Goal: Information Seeking & Learning: Learn about a topic

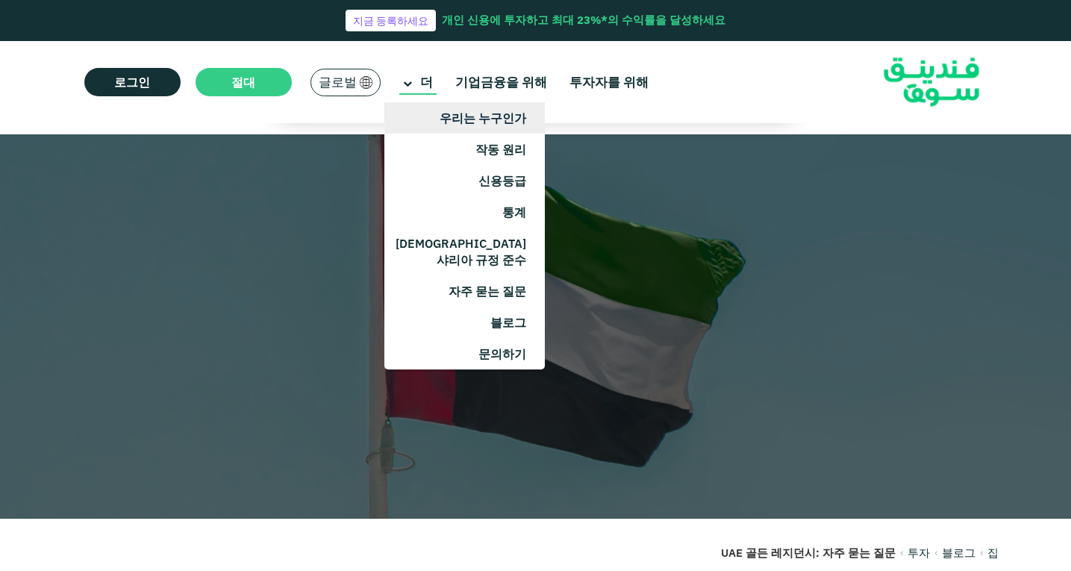
click at [501, 114] on font "우리는 누구인가" at bounding box center [483, 117] width 87 height 15
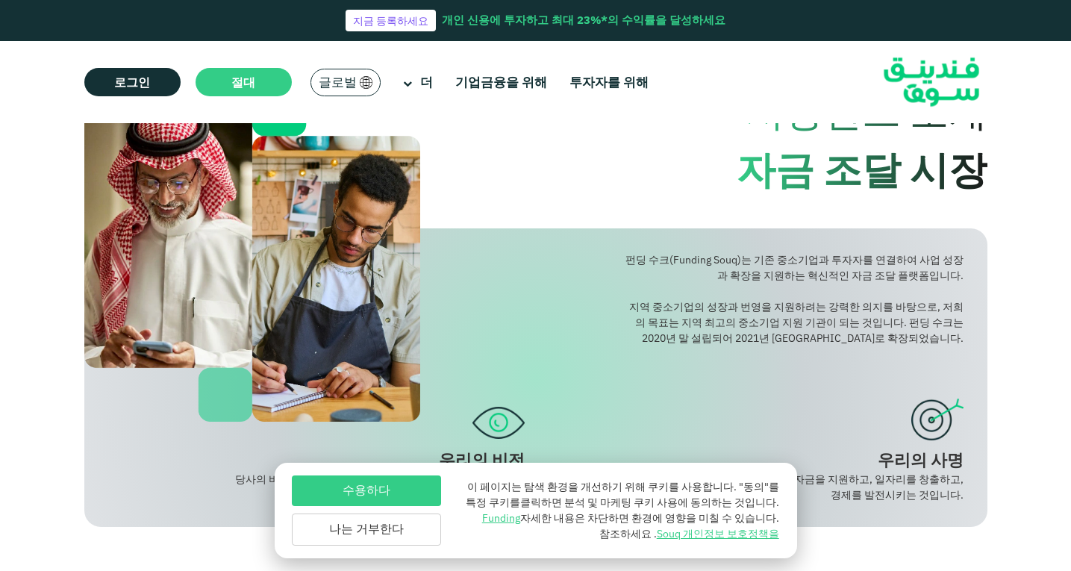
scroll to position [149, 0]
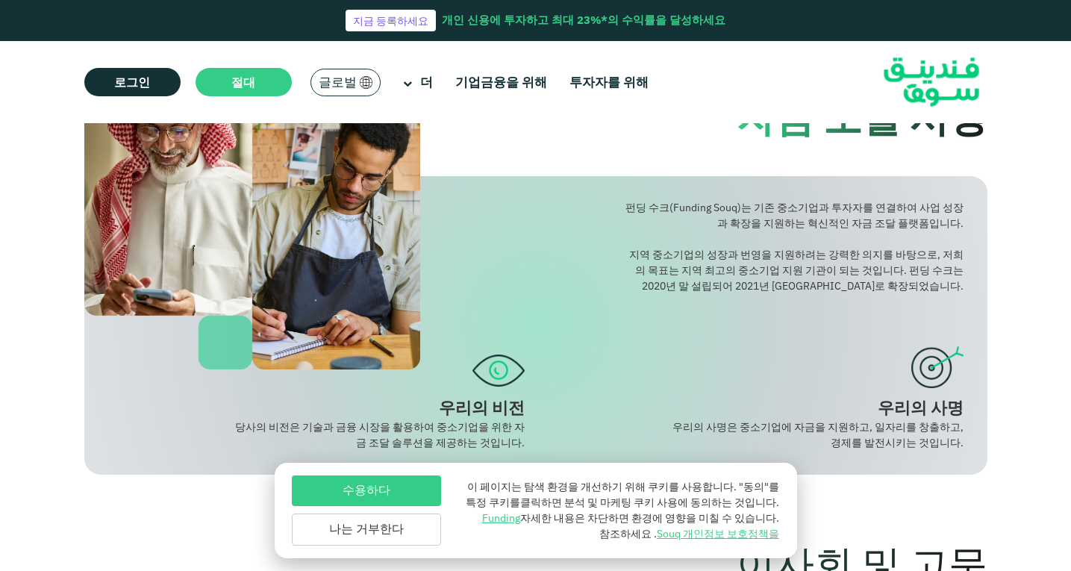
drag, startPoint x: 691, startPoint y: 203, endPoint x: 932, endPoint y: 444, distance: 341.0
click at [919, 451] on div "펀딩 수크(Funding Souq)는 기존 중소기업과 투자자를 연결하여 사업 성장과 확장을 지원하는 혁신적인 자금 조달 플랫폼입니다. 지역 중…" at bounding box center [535, 325] width 903 height 299
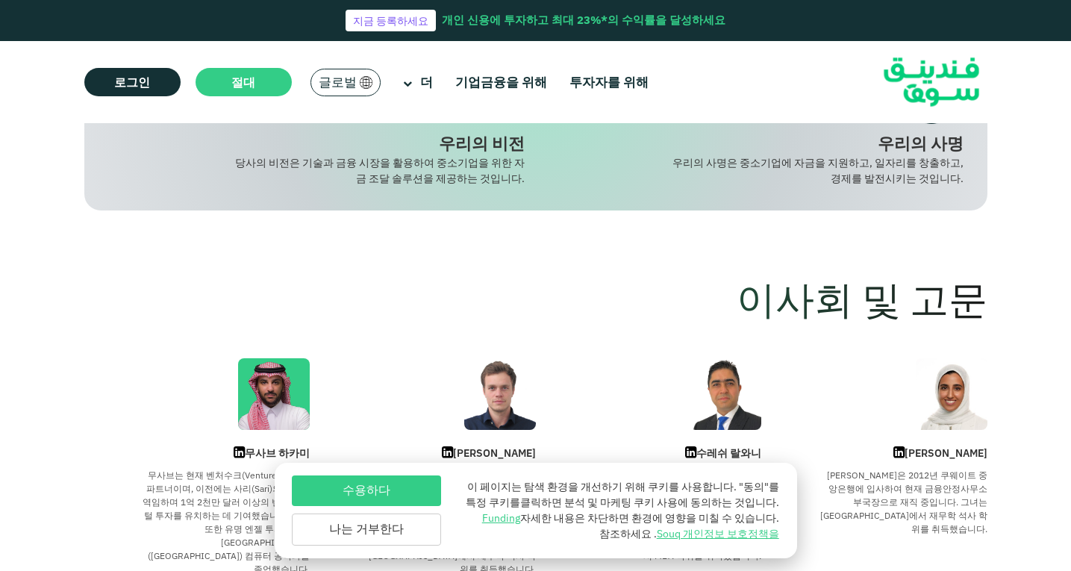
scroll to position [597, 0]
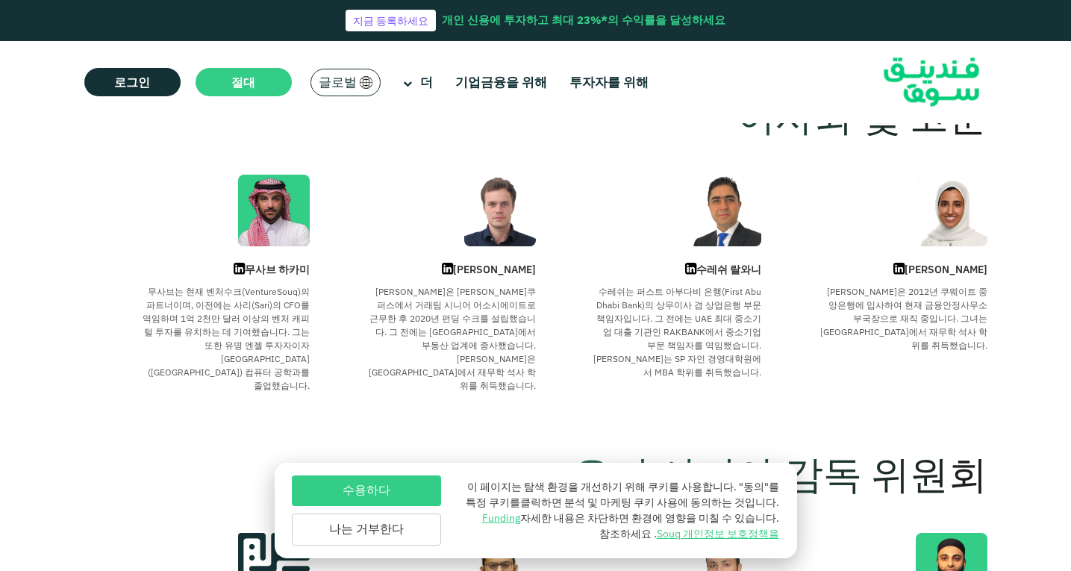
click at [249, 396] on section "이사회 및 고문 마리암 압둘살람 마리암은 2012년 쿠웨이트 중앙은행에 입사하여 현재 금융안정사무소 부국장으로 재직 중입니다. 그녀는 런던 비…" at bounding box center [535, 251] width 903 height 388
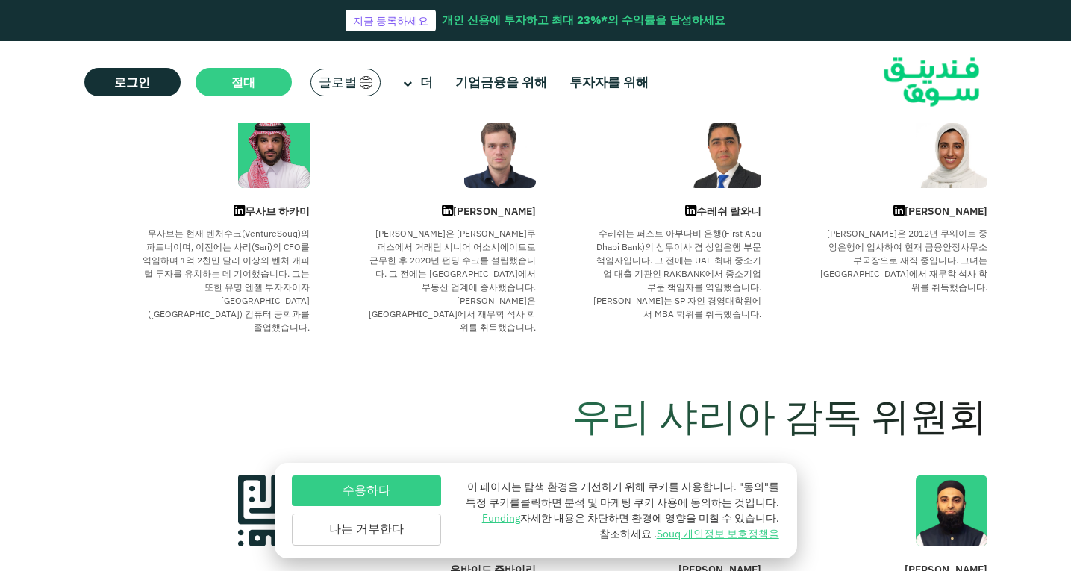
scroll to position [448, 0]
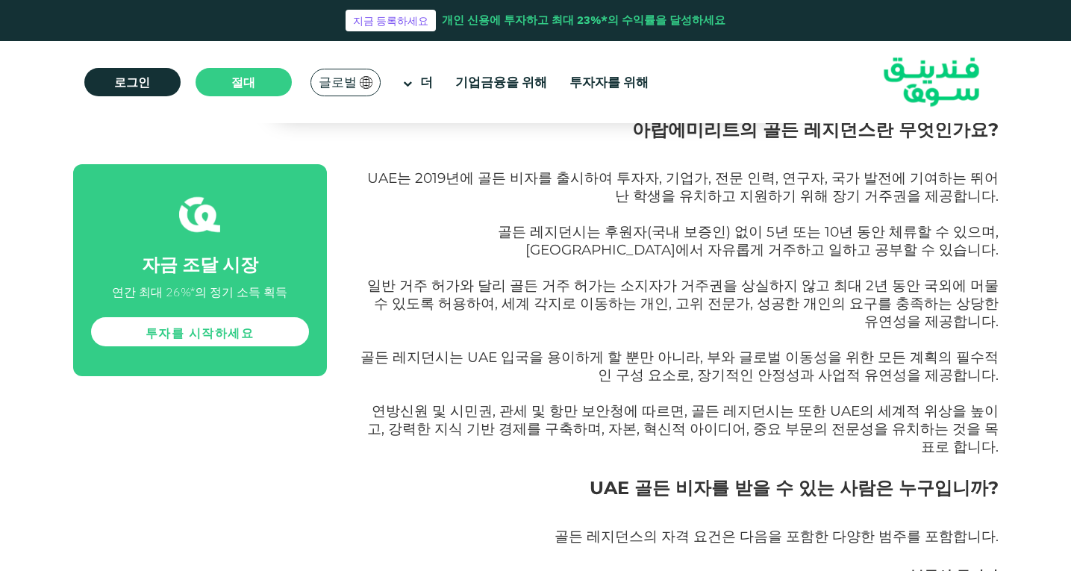
scroll to position [1045, 0]
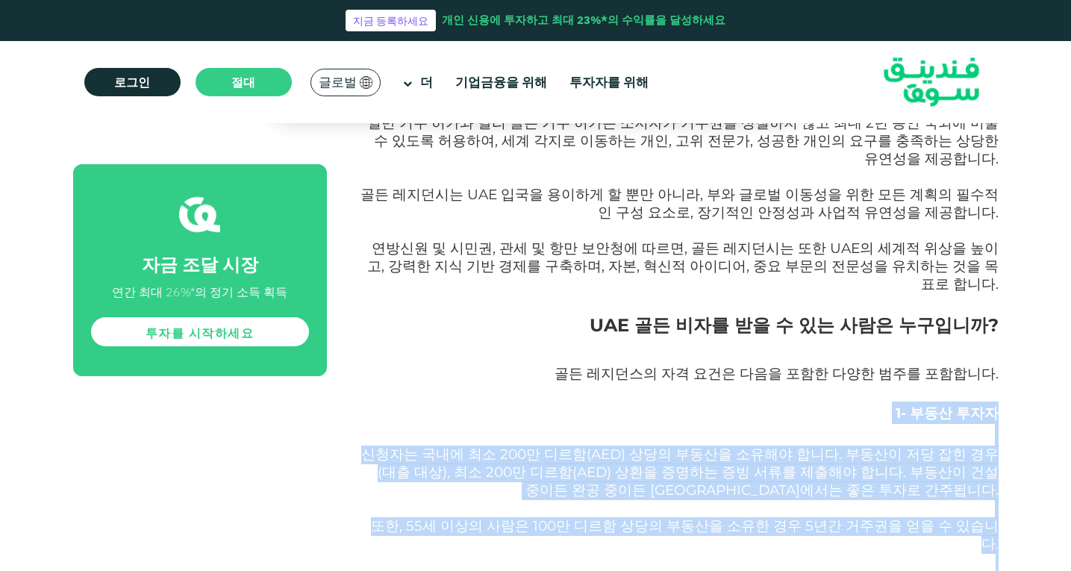
drag, startPoint x: 844, startPoint y: 416, endPoint x: 904, endPoint y: 493, distance: 97.9
click at [867, 446] on font "신청자는 국내에 최소 200만 디르함(AED) 상당의 부동산을 소유해야 합니다. 부동산이 저당 잡힌 경우(대출 대상), 최소 200만 디르함(…" at bounding box center [680, 472] width 638 height 53
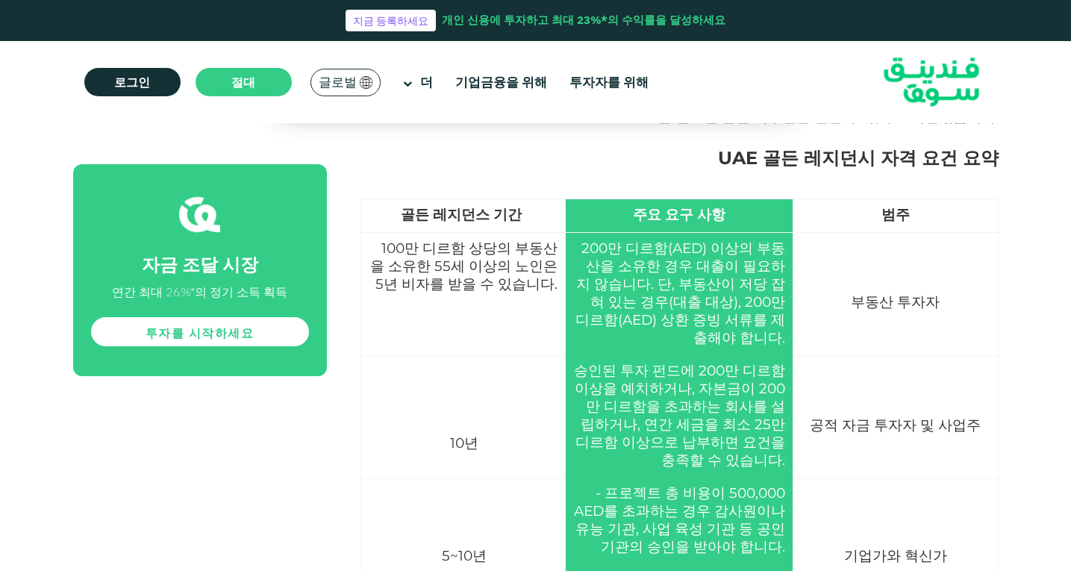
scroll to position [2314, 0]
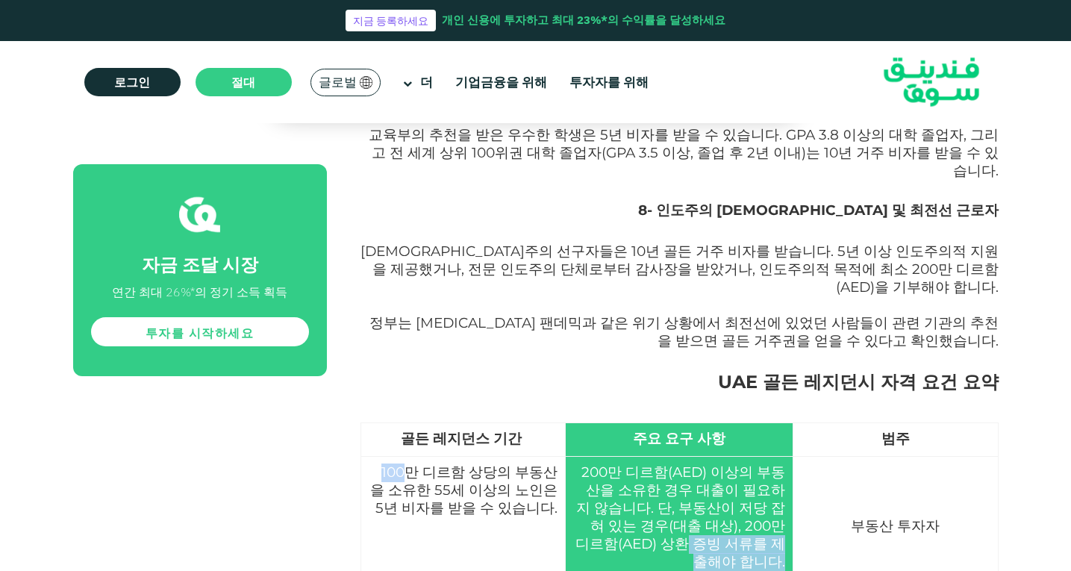
drag, startPoint x: 395, startPoint y: 334, endPoint x: 661, endPoint y: 396, distance: 272.7
click at [661, 457] on tr "부동산 투자자 200만 디르함(AED) 이상의 부동산을 소유한 경우 대출이 필요하지 않습니다. 단, 부동산이 저당 잡혀 있는 경우(대출 대상)…" at bounding box center [680, 518] width 638 height 123
click at [846, 457] on td "부동산 투자자" at bounding box center [895, 518] width 205 height 123
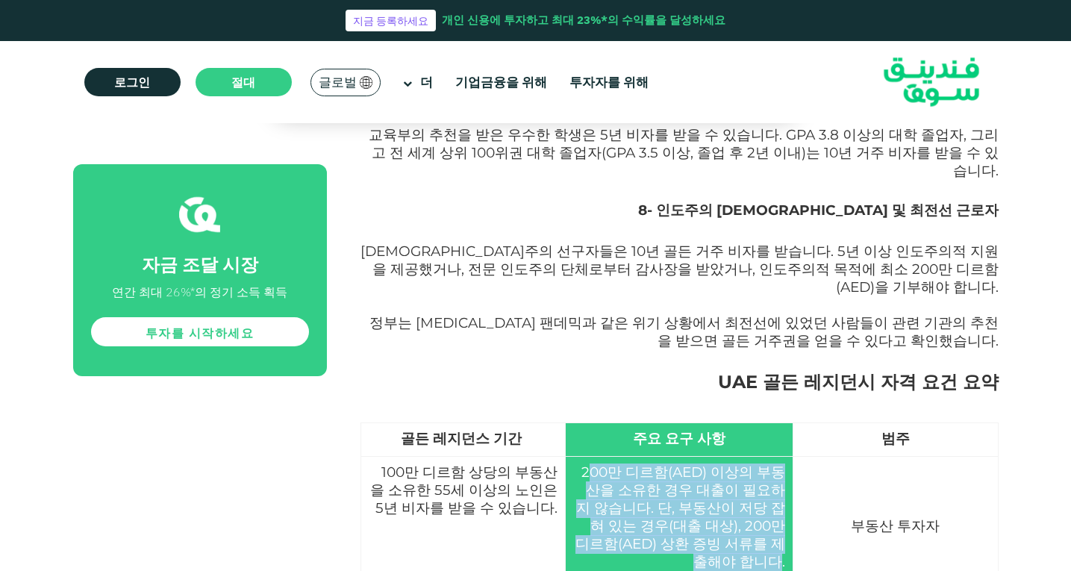
drag, startPoint x: 590, startPoint y: 332, endPoint x: 770, endPoint y: 423, distance: 201.6
click at [770, 464] on font "200만 디르함(AED) 이상의 부동산을 소유한 경우 대출이 필요하지 않습니다. 단, 부동산이 저당 잡혀 있는 경우(대출 대상), 200만 디…" at bounding box center [681, 517] width 210 height 107
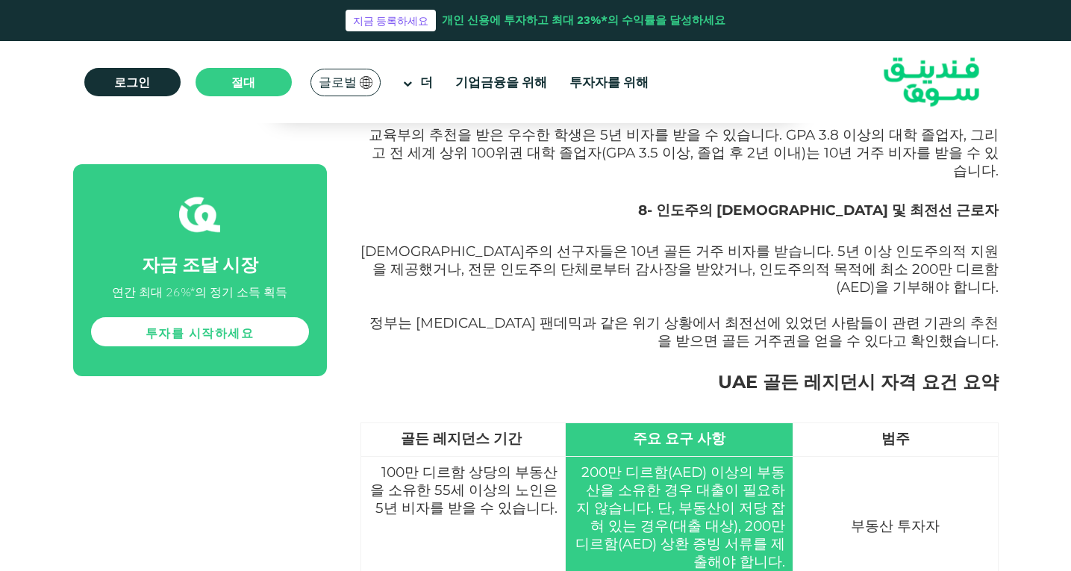
click at [899, 517] on font "부동산 투자자" at bounding box center [895, 525] width 89 height 17
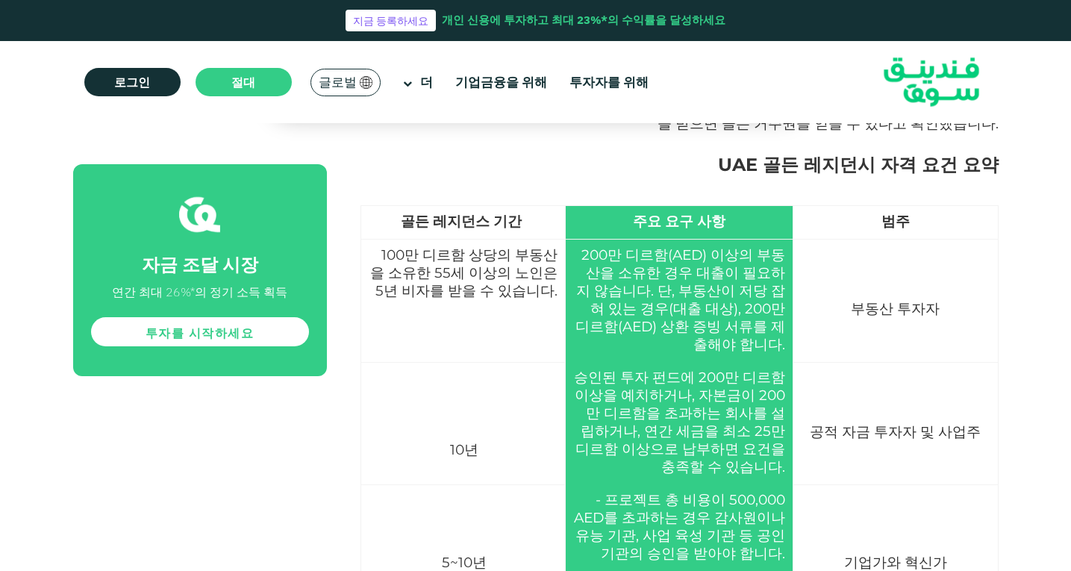
scroll to position [2538, 0]
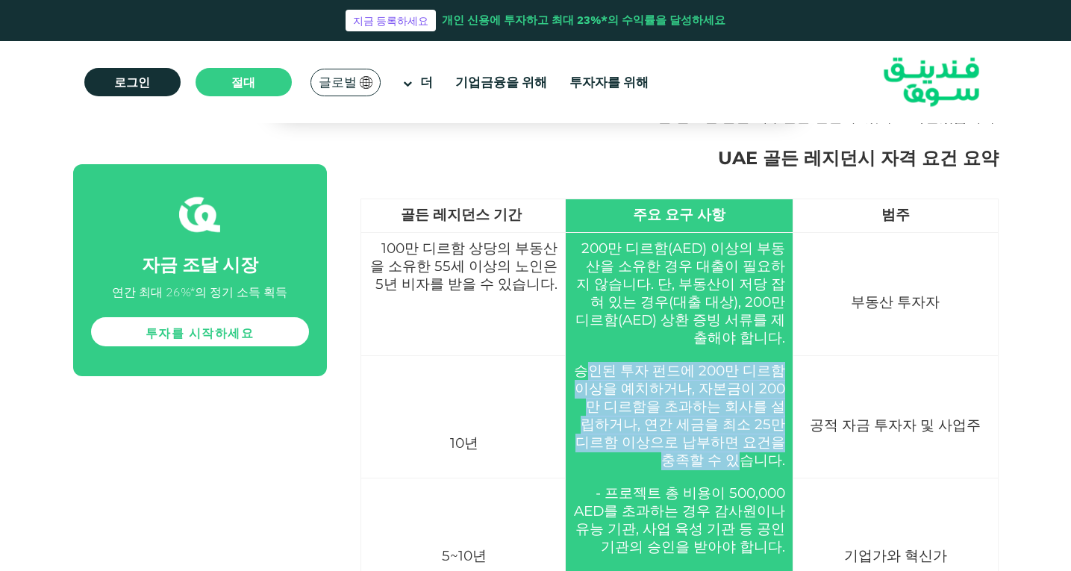
drag, startPoint x: 638, startPoint y: 235, endPoint x: 730, endPoint y: 319, distance: 124.7
click at [730, 362] on font "승인된 투자 펀드에 200만 디르함 이상을 예치하거나, ​​자본금이 200만 디르함을 초과하는 회사를 설립하거나, 연간 세금을 최소 25만 디…" at bounding box center [679, 415] width 211 height 107
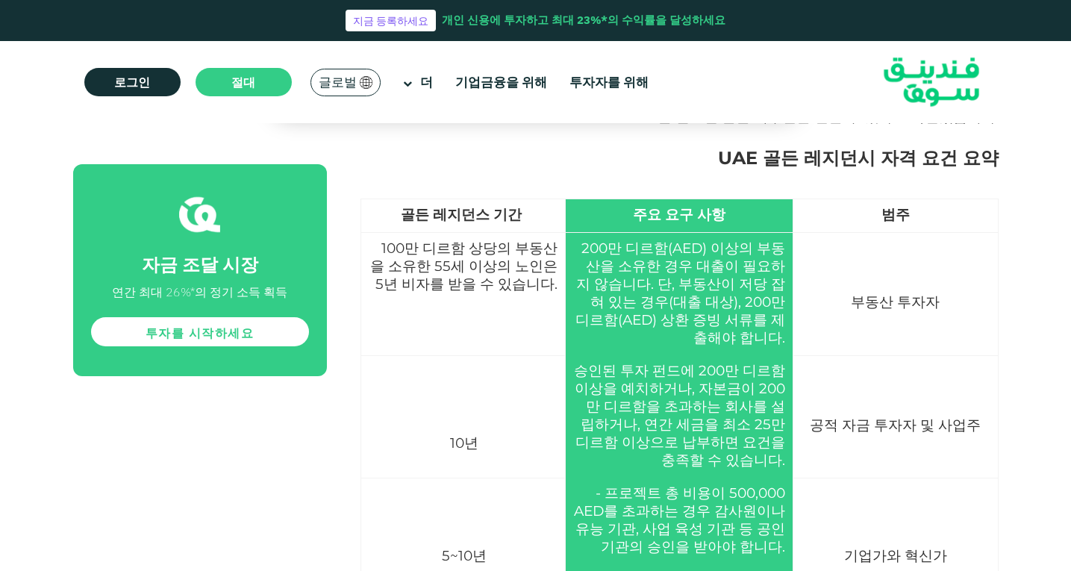
click at [921, 355] on td "공적 자금 투자자 및 사업주" at bounding box center [895, 416] width 205 height 122
drag, startPoint x: 612, startPoint y: 350, endPoint x: 788, endPoint y: 468, distance: 212.0
click at [788, 478] on tr "기업가와 혁신가 - 프로젝트 총 비용이 500,000 AED를 초과하는 경우 감사원이나 유능 기관, 사업 육성 기관 등 공인 기관의 승인을 받…" at bounding box center [680, 557] width 638 height 158
click at [961, 566] on p at bounding box center [896, 575] width 190 height 18
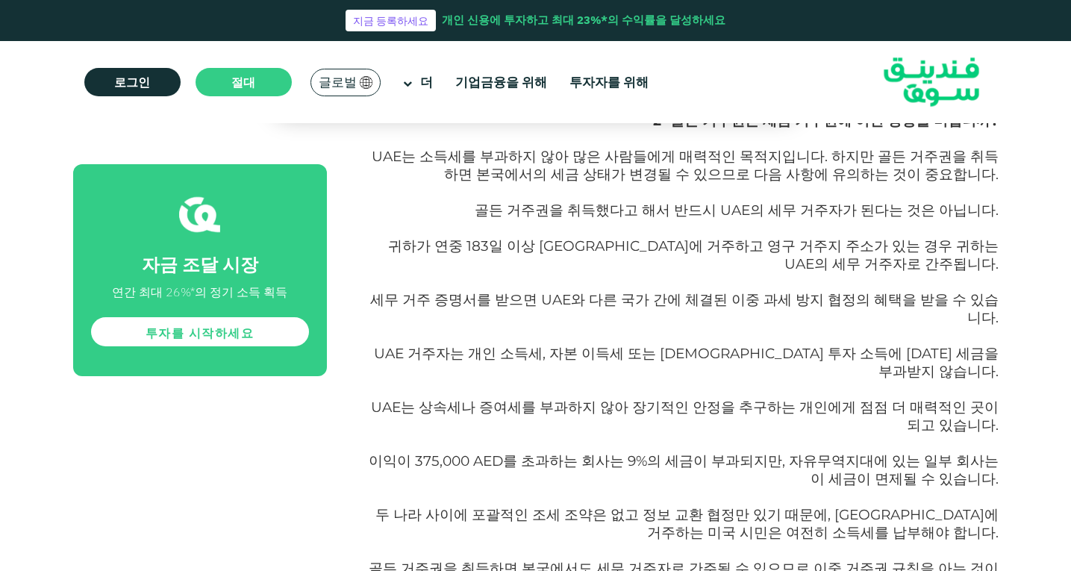
scroll to position [10636, 0]
